Goal: Task Accomplishment & Management: Manage account settings

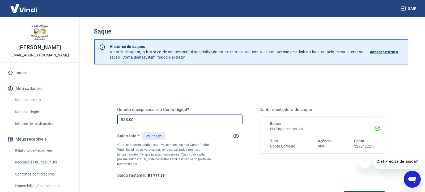
click at [185, 119] on input "R$ 0,00" at bounding box center [179, 119] width 125 height 10
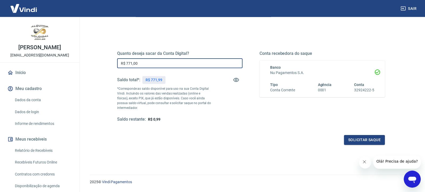
scroll to position [66, 0]
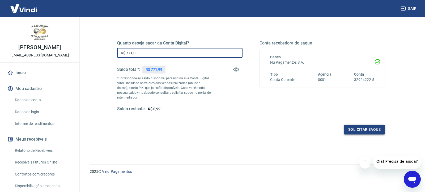
type input "R$ 771,00"
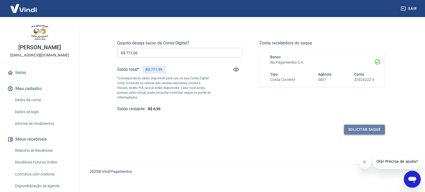
click at [369, 131] on button "Solicitar saque" at bounding box center [364, 129] width 41 height 10
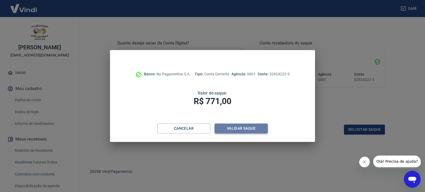
click at [247, 130] on button "Validar saque" at bounding box center [241, 128] width 53 height 10
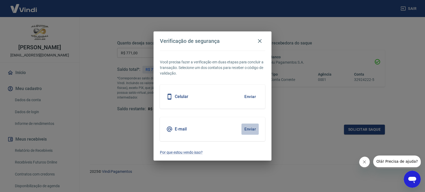
click at [249, 128] on button "Enviar" at bounding box center [250, 128] width 17 height 11
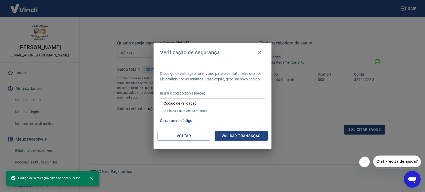
click at [261, 102] on input "Código de validação" at bounding box center [212, 103] width 105 height 10
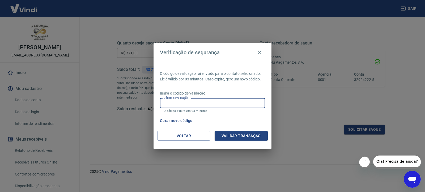
paste input "403487"
type input "403487"
click at [235, 137] on button "Validar transação" at bounding box center [241, 136] width 53 height 10
